Goal: Entertainment & Leisure: Consume media (video, audio)

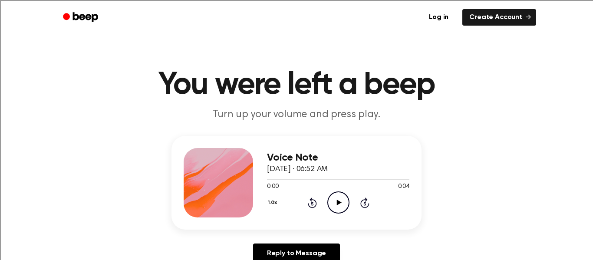
click at [340, 192] on circle at bounding box center [338, 202] width 21 height 21
click at [338, 200] on icon "Pause Audio" at bounding box center [338, 202] width 22 height 22
click at [334, 197] on icon "Play Audio" at bounding box center [338, 202] width 22 height 22
click at [337, 207] on icon "Play Audio" at bounding box center [338, 202] width 22 height 22
click at [340, 198] on icon "Play Audio" at bounding box center [338, 202] width 22 height 22
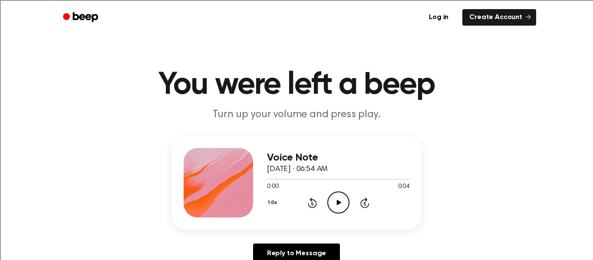
click at [347, 204] on icon "Play Audio" at bounding box center [338, 202] width 22 height 22
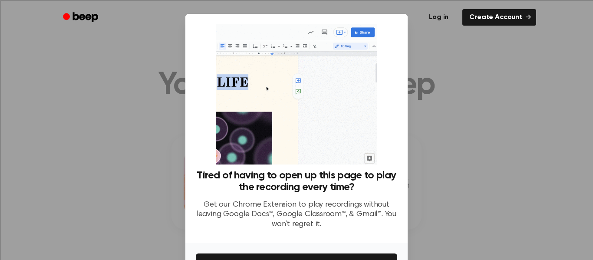
click at [428, 12] on link "Log in" at bounding box center [438, 17] width 37 height 20
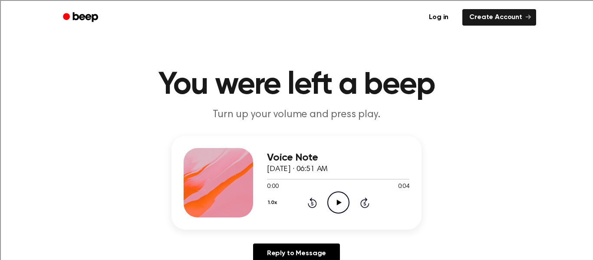
click at [335, 196] on icon "Play Audio" at bounding box center [338, 202] width 22 height 22
click at [354, 232] on div "Voice Note September 12, 2025 · 06:51 AM 0:00 0:03 Your browser does not suppor…" at bounding box center [296, 203] width 572 height 135
click at [343, 206] on icon "Play Audio" at bounding box center [338, 202] width 22 height 22
